Goal: Information Seeking & Learning: Learn about a topic

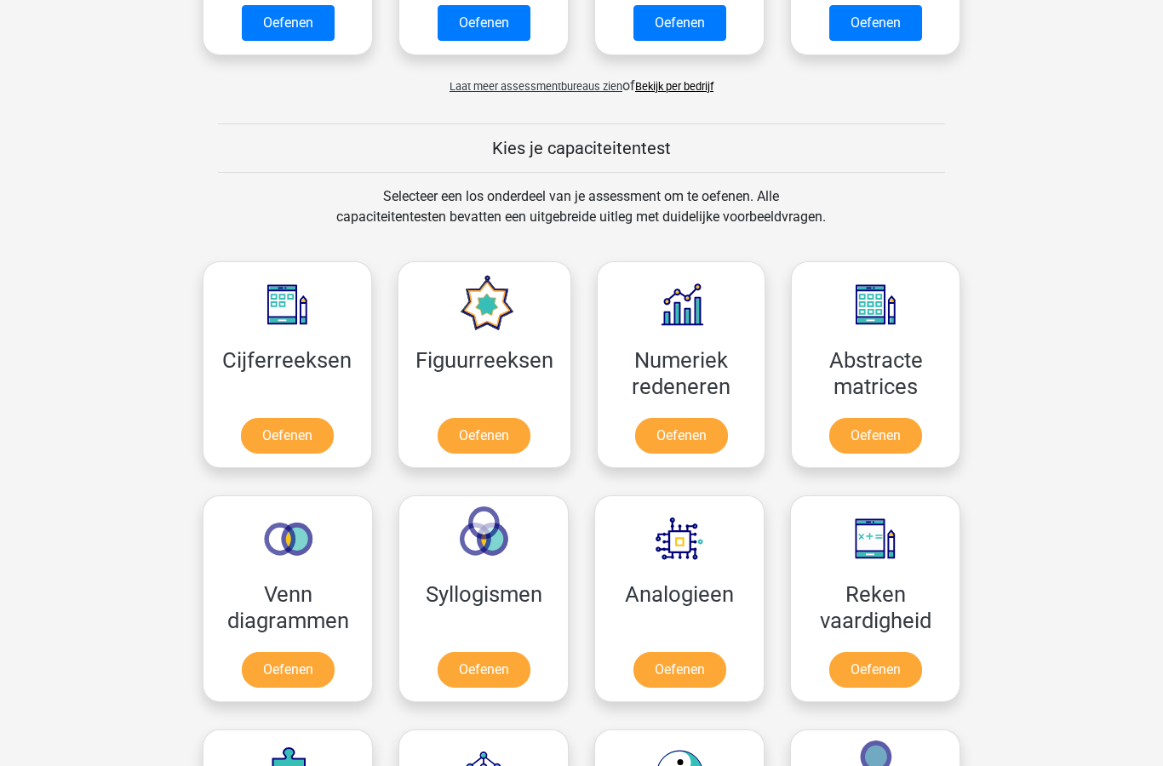
scroll to position [674, 0]
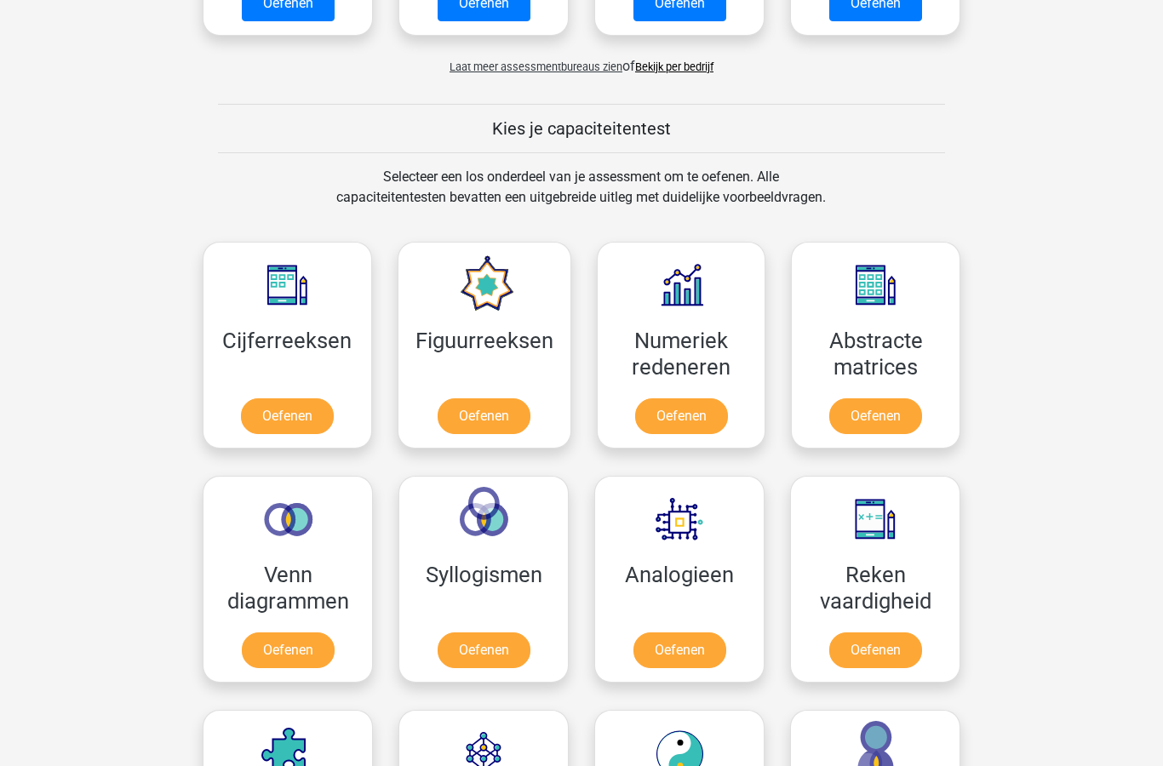
click at [681, 646] on link "Oefenen" at bounding box center [680, 652] width 93 height 36
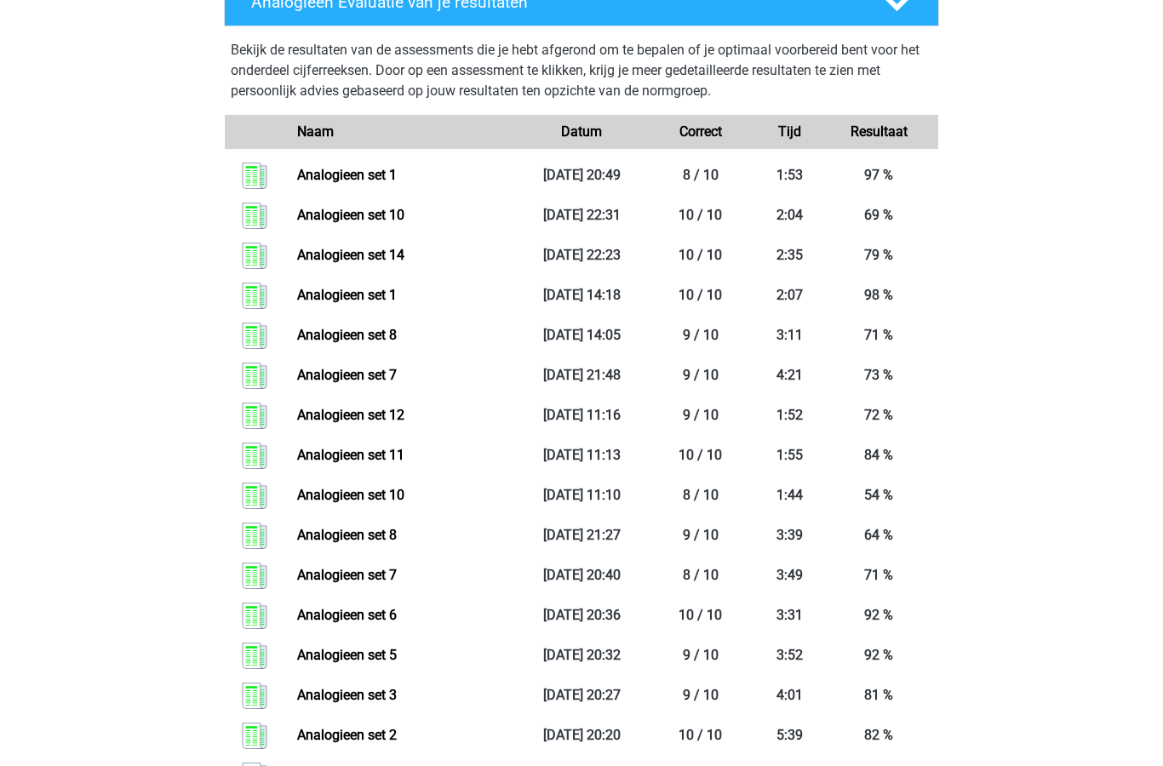
scroll to position [788, 0]
click at [404, 495] on link "Analogieen set 10" at bounding box center [350, 495] width 107 height 16
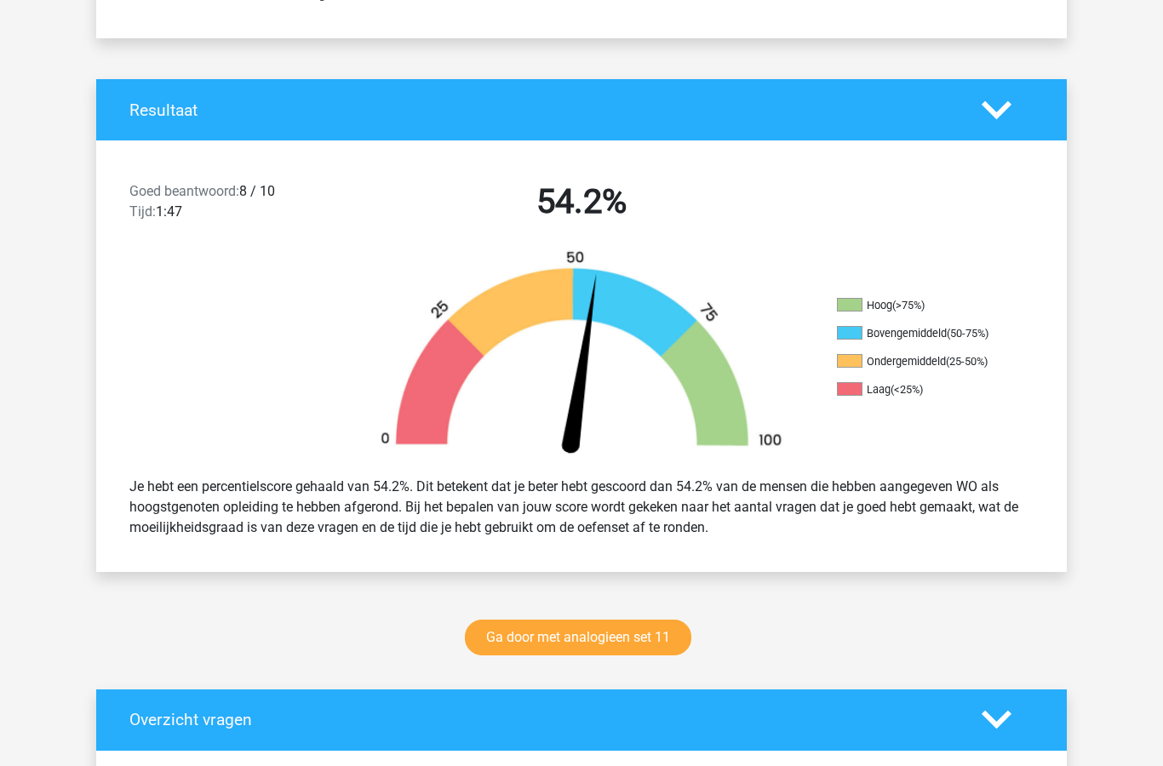
scroll to position [291, 0]
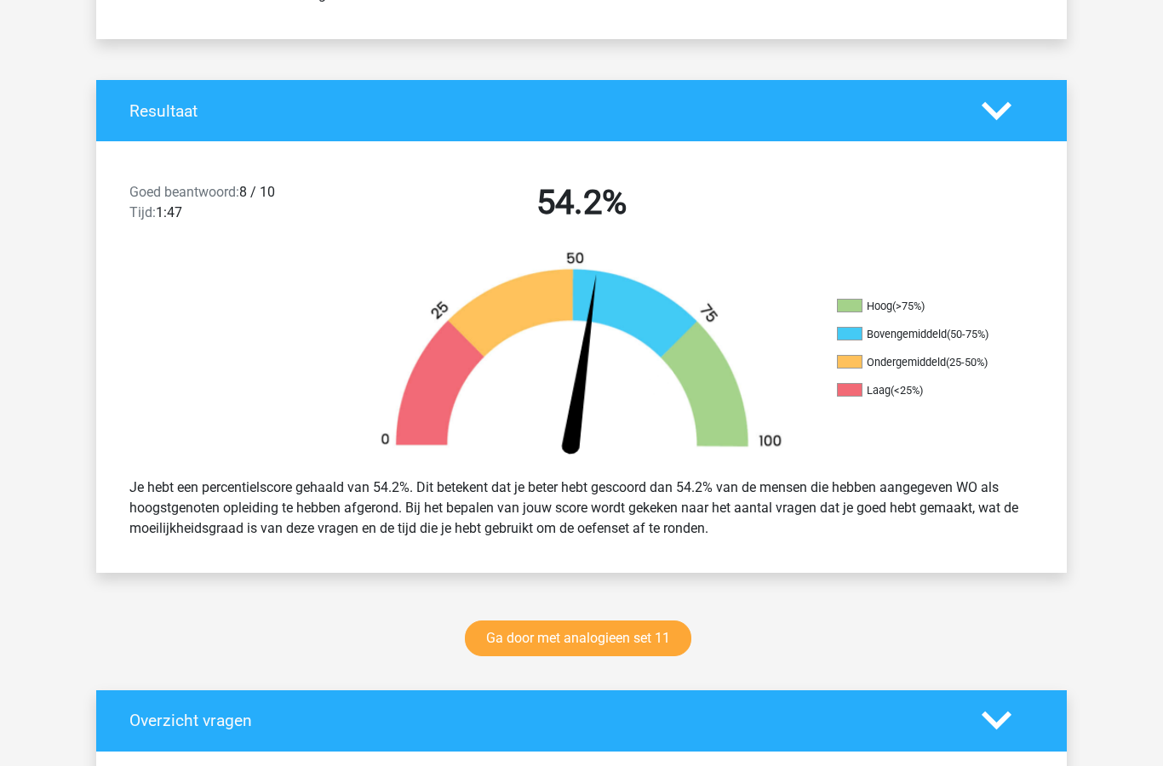
click at [603, 635] on link "Ga door met analogieen set 11" at bounding box center [578, 639] width 227 height 36
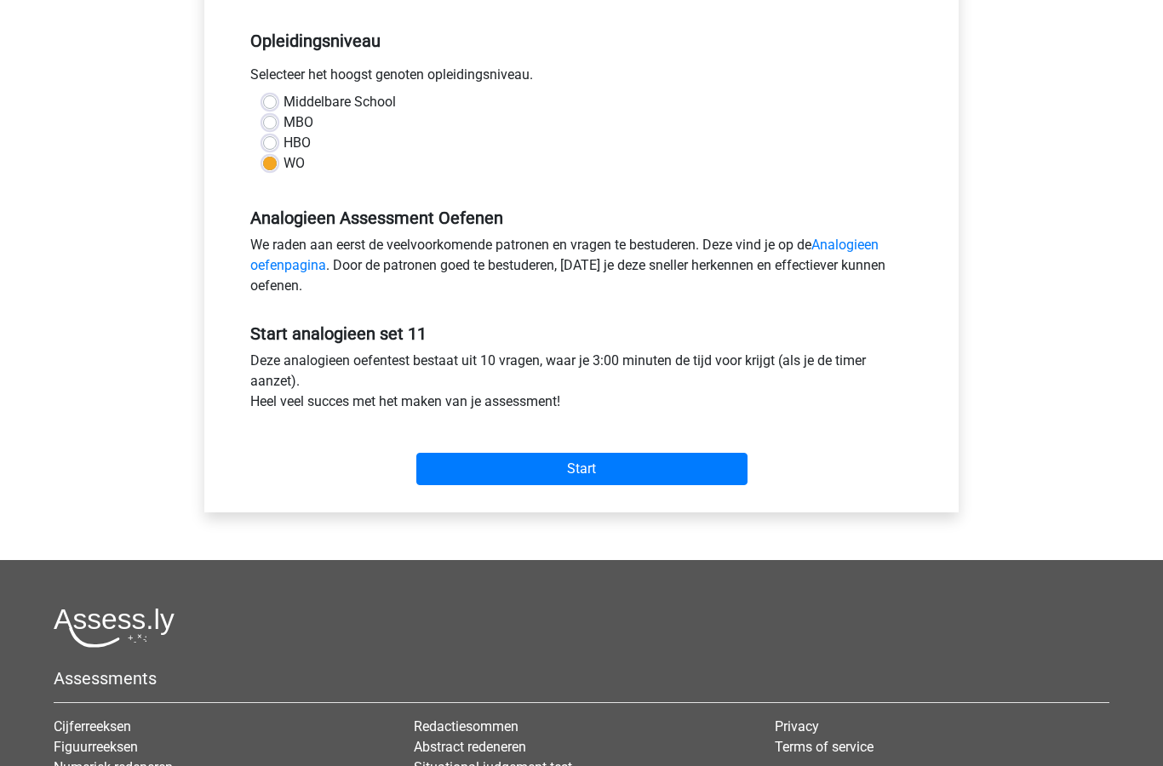
scroll to position [341, 0]
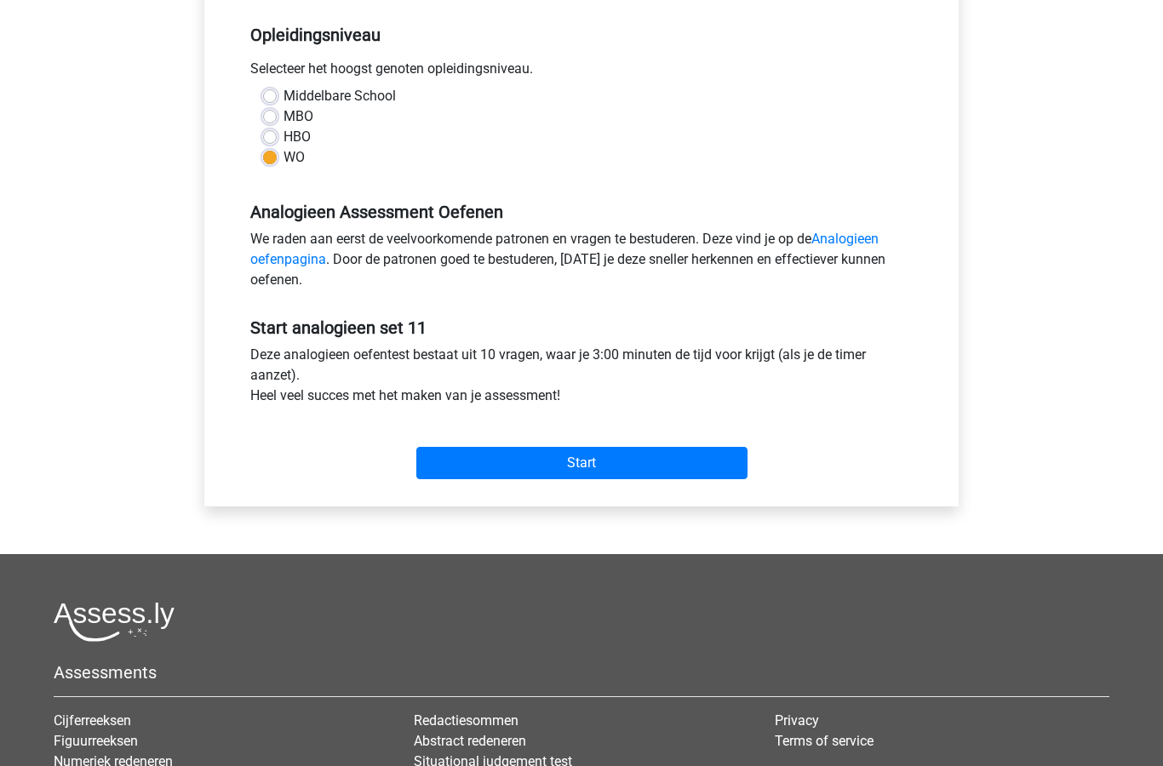
click at [659, 464] on input "Start" at bounding box center [581, 463] width 331 height 32
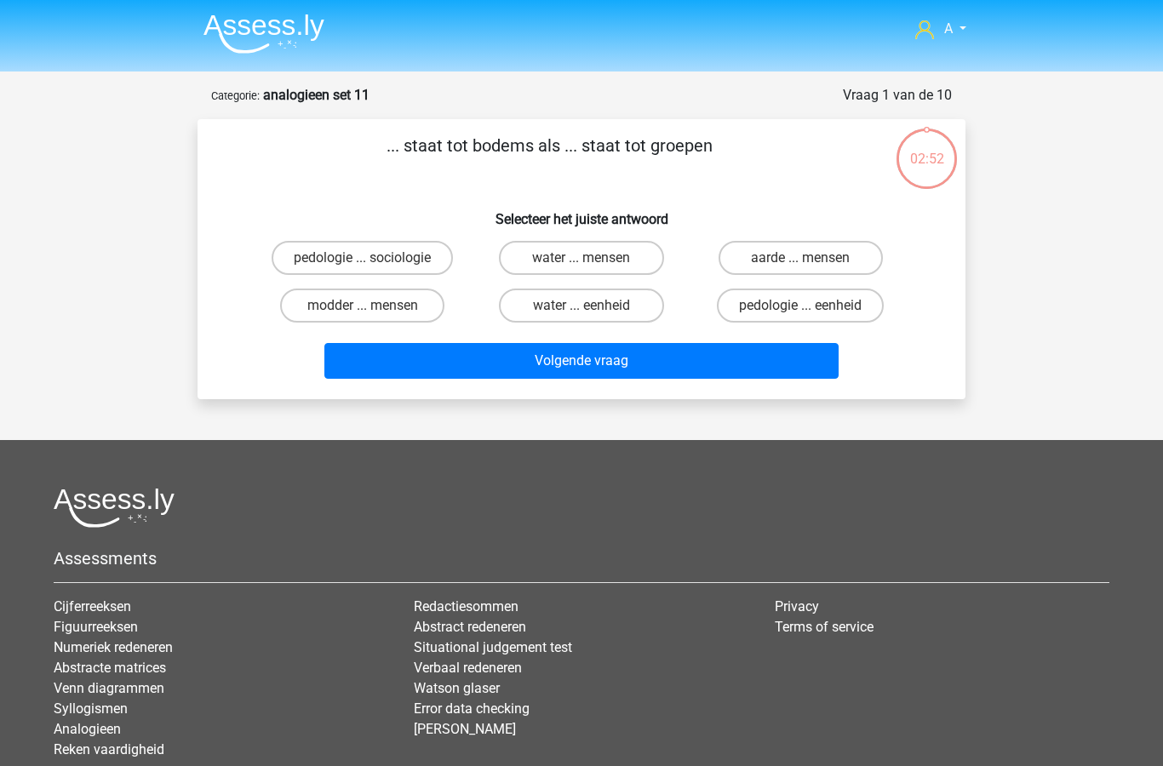
click at [879, 208] on h6 "Selecteer het juiste antwoord" at bounding box center [582, 213] width 714 height 30
